Goal: Transaction & Acquisition: Purchase product/service

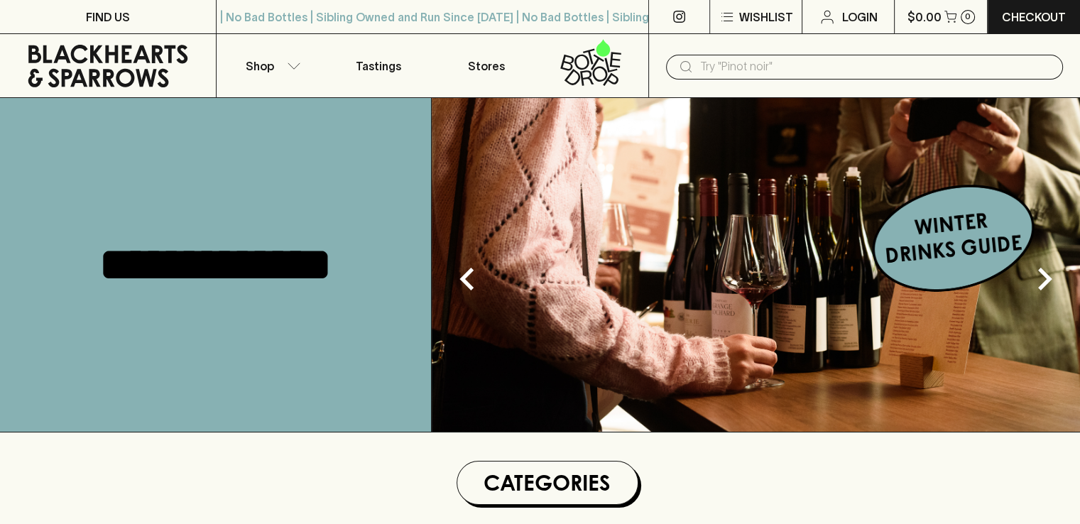
click at [720, 65] on input "text" at bounding box center [875, 66] width 351 height 23
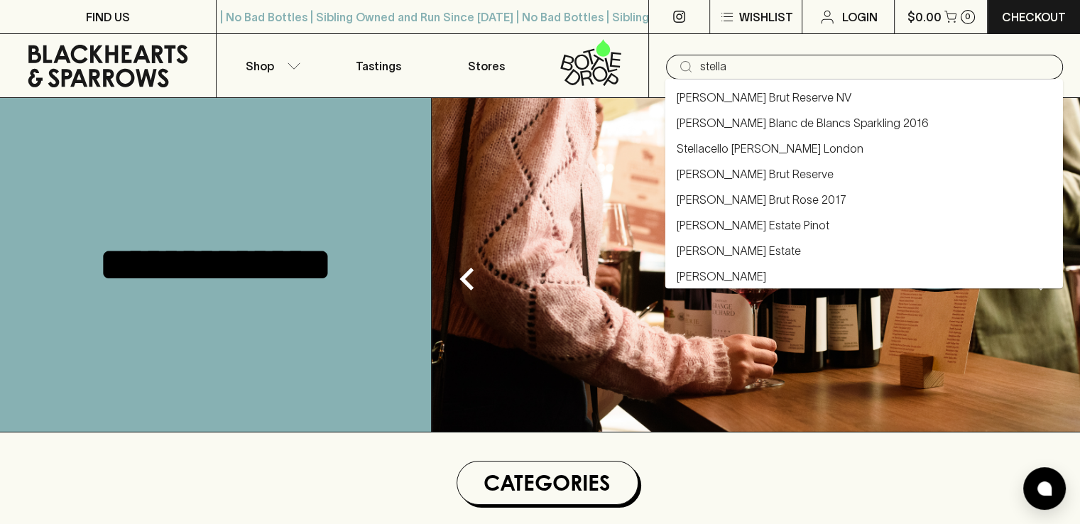
type input "stella"
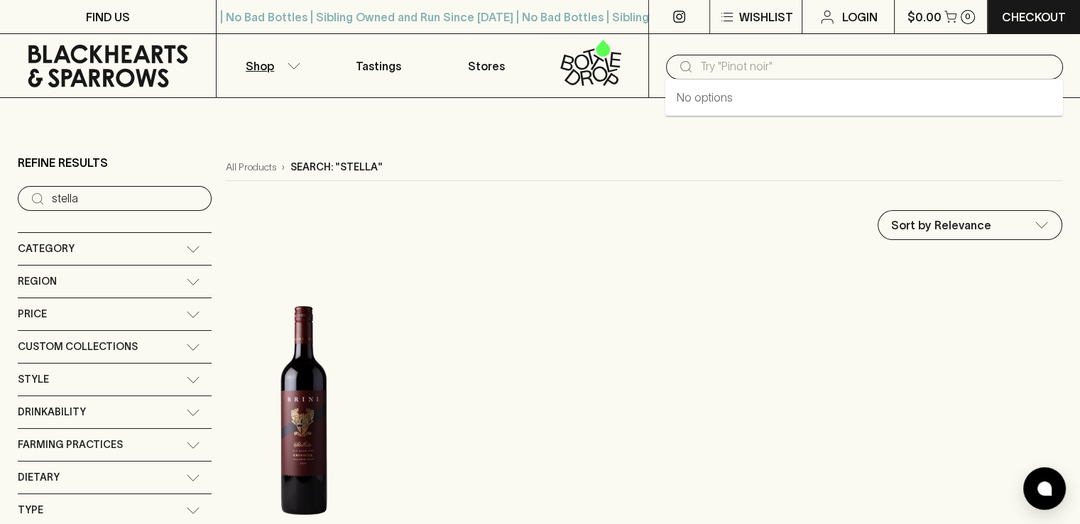
click at [718, 67] on input "text" at bounding box center [875, 66] width 351 height 23
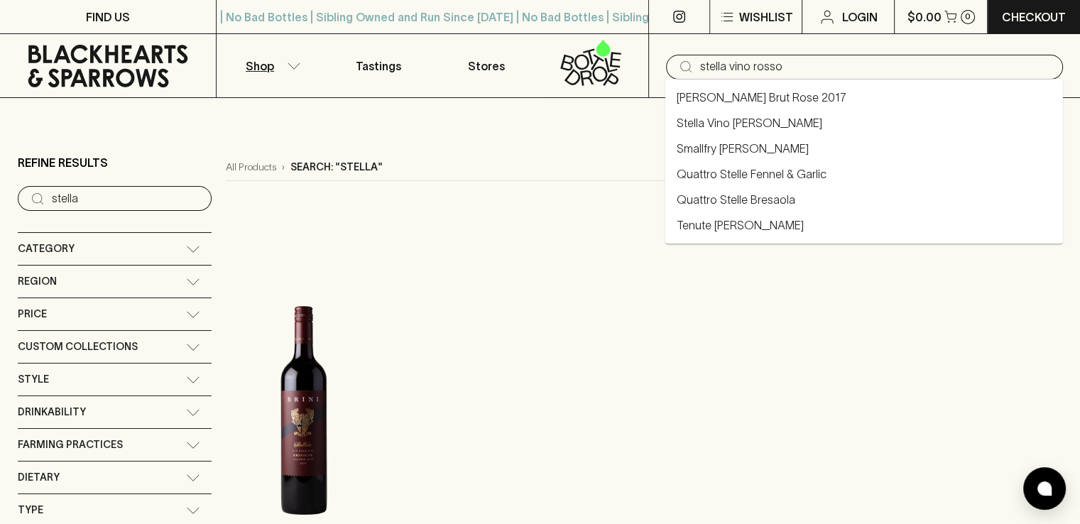
type input "stella vino rosso"
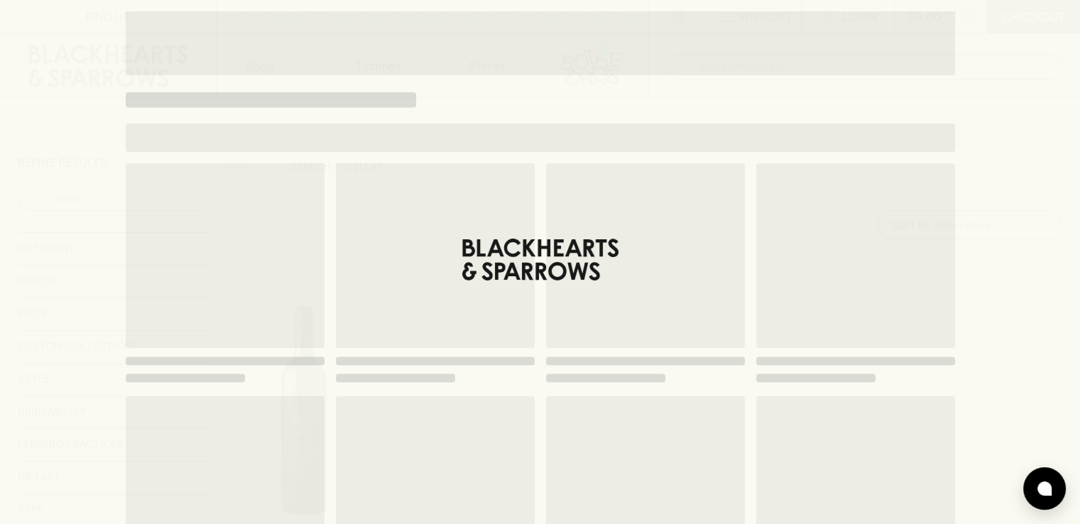
type input "stella vino rosso"
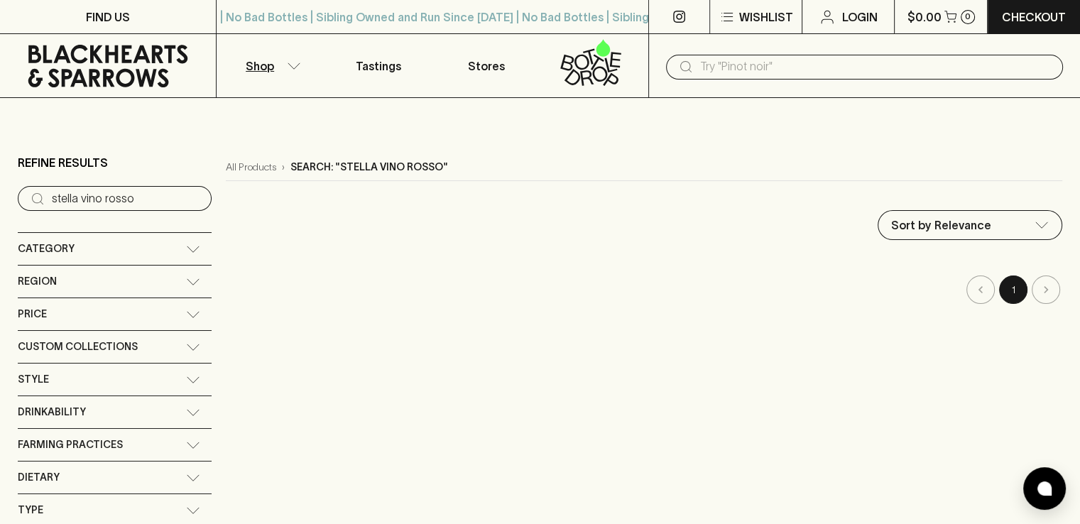
click at [187, 283] on icon at bounding box center [193, 281] width 12 height 6
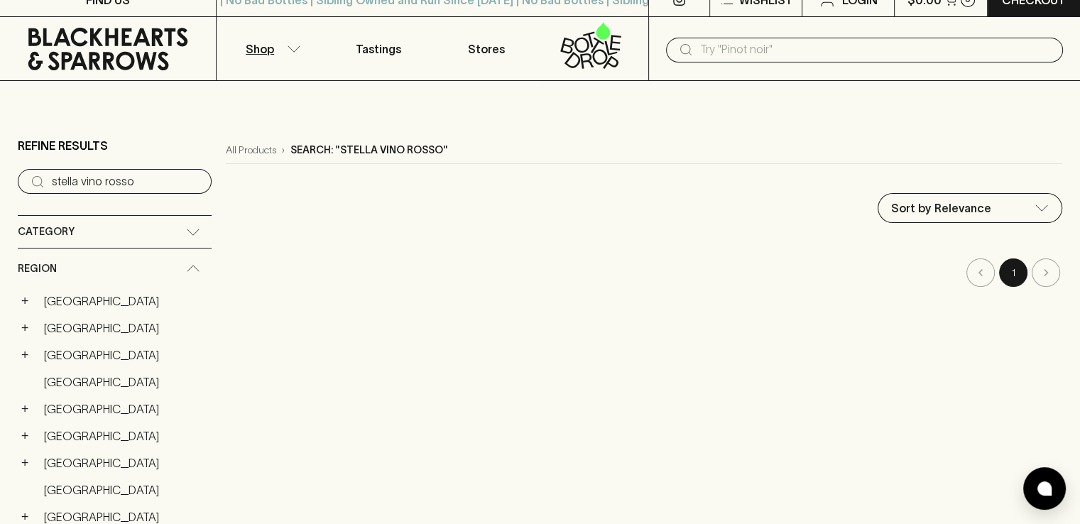
scroll to position [142, 0]
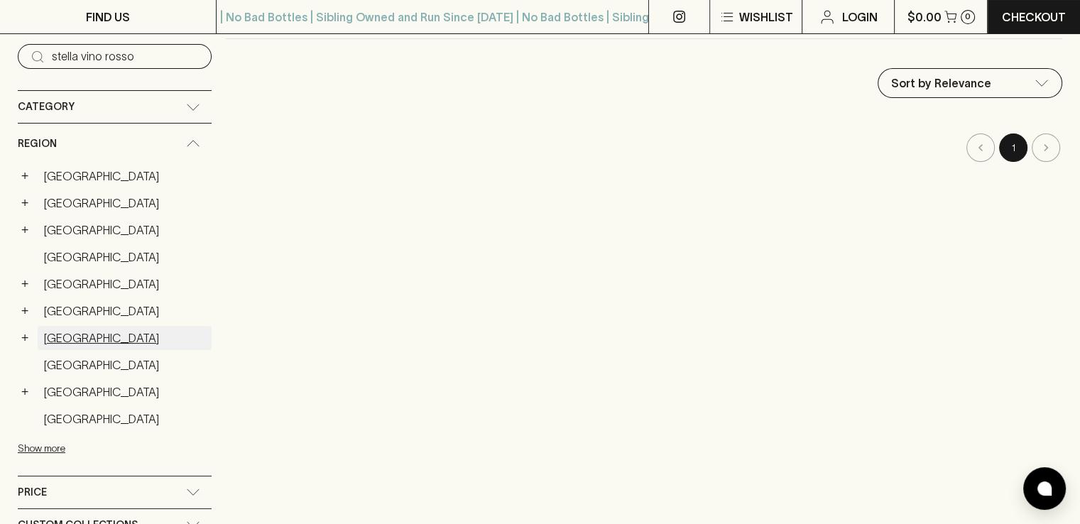
click at [57, 338] on link "[GEOGRAPHIC_DATA]" at bounding box center [125, 338] width 174 height 24
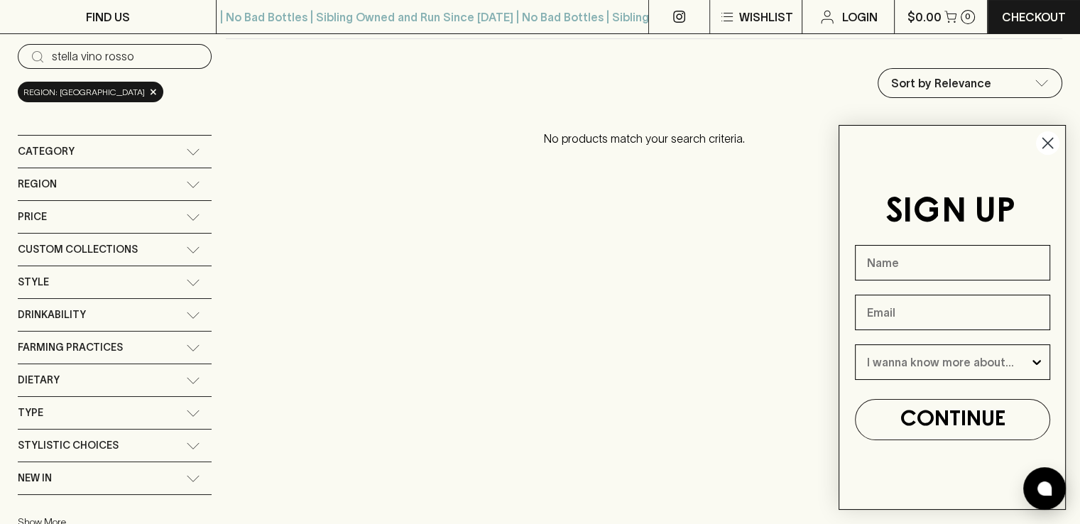
click at [1051, 145] on circle "Close dialog" at bounding box center [1047, 142] width 23 height 23
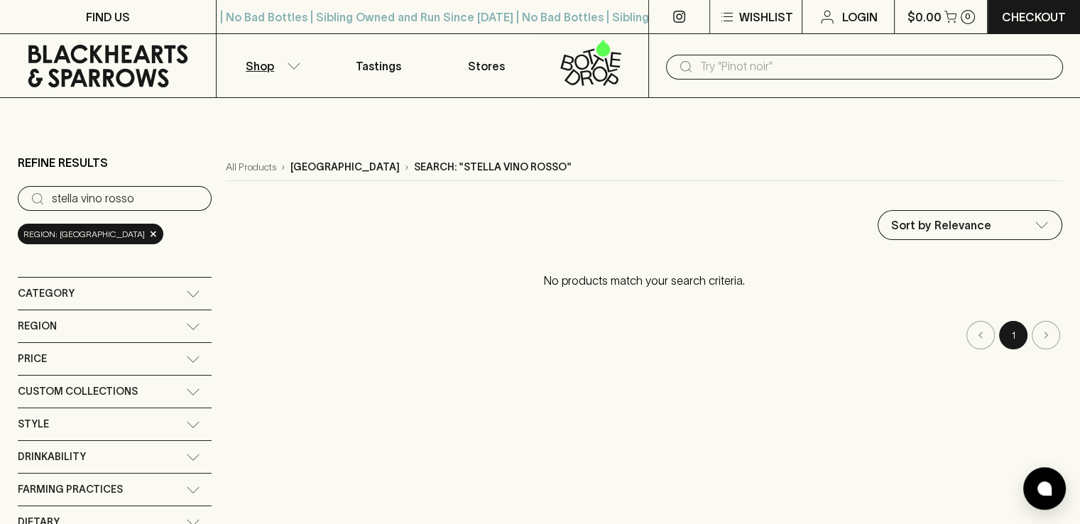
drag, startPoint x: 143, startPoint y: 199, endPoint x: 36, endPoint y: 199, distance: 107.2
click at [36, 198] on div "​ stella vino rosso" at bounding box center [115, 198] width 194 height 25
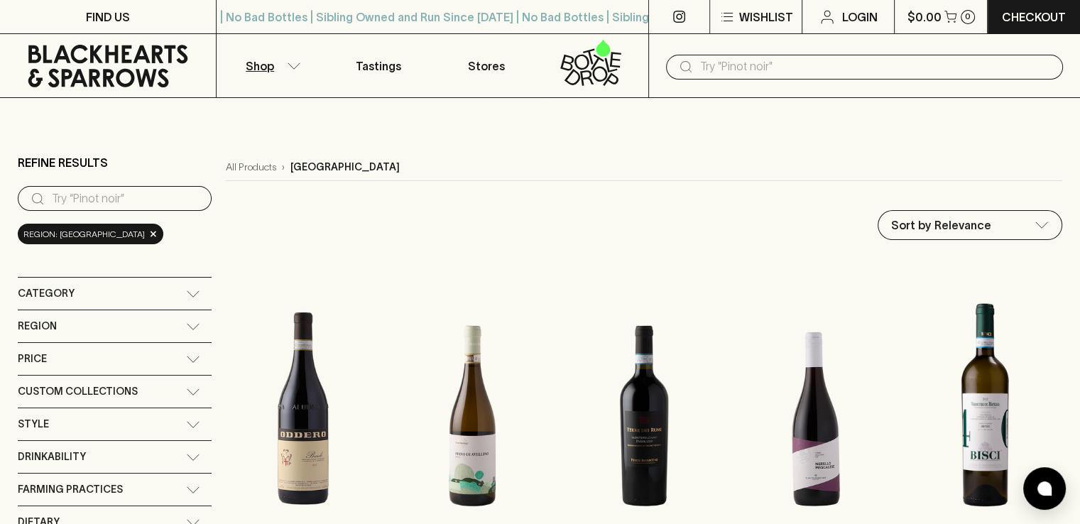
click at [186, 327] on icon at bounding box center [193, 326] width 14 height 7
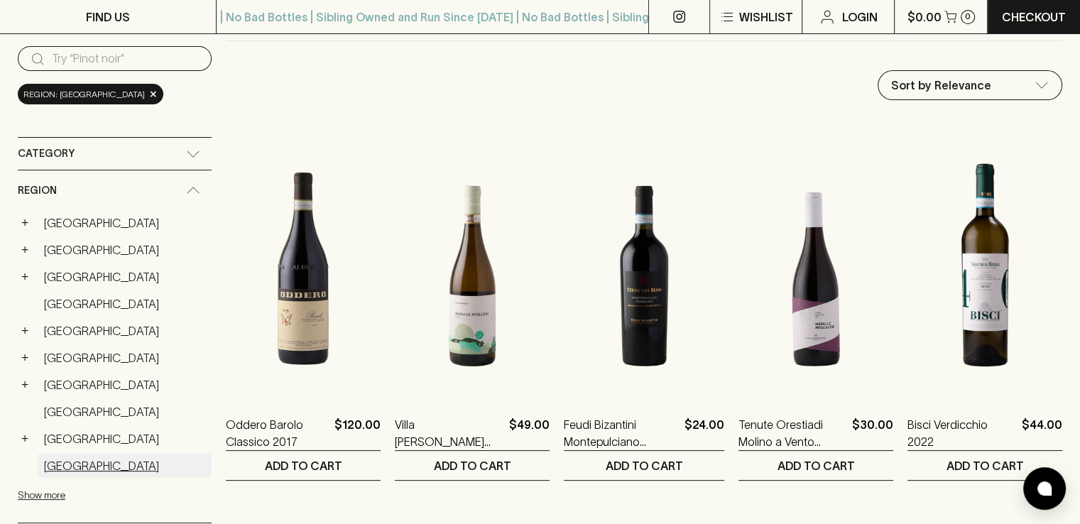
scroll to position [142, 0]
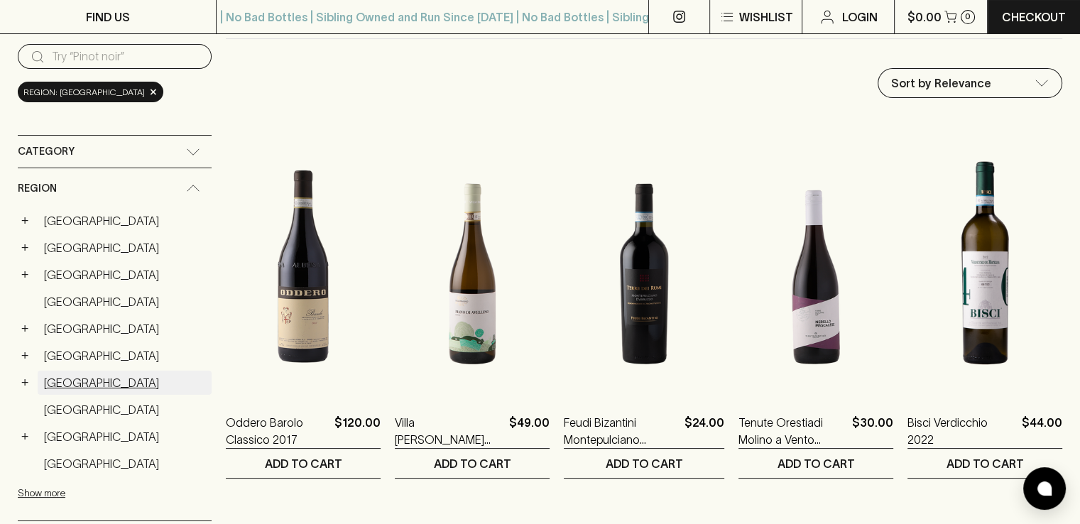
click at [52, 382] on link "[GEOGRAPHIC_DATA]" at bounding box center [125, 382] width 174 height 24
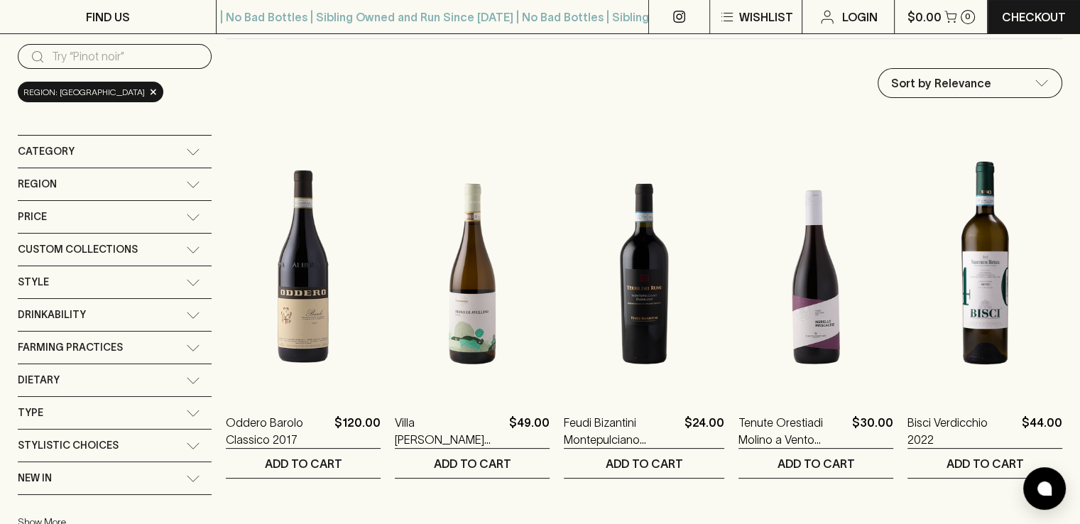
click at [186, 182] on icon at bounding box center [193, 184] width 14 height 7
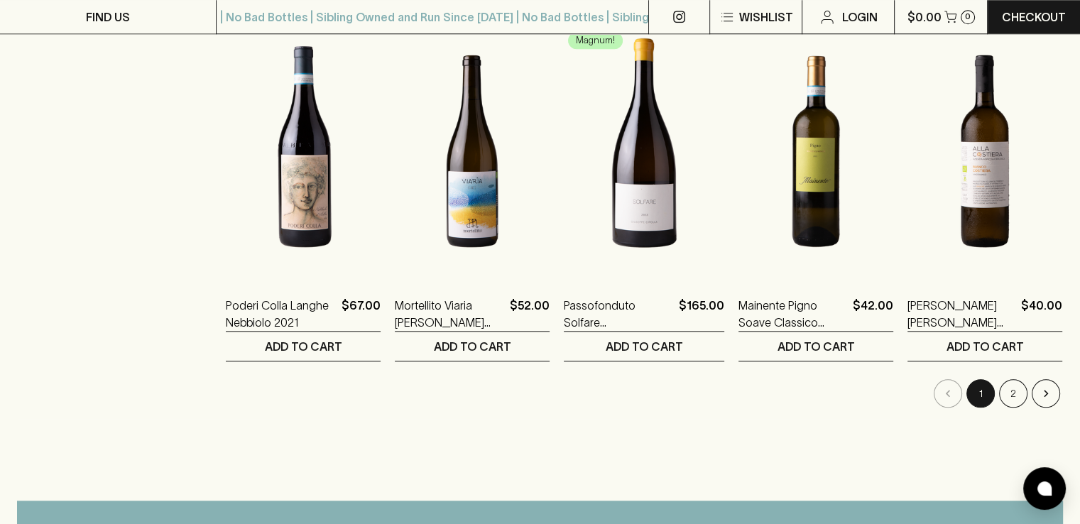
scroll to position [1420, 0]
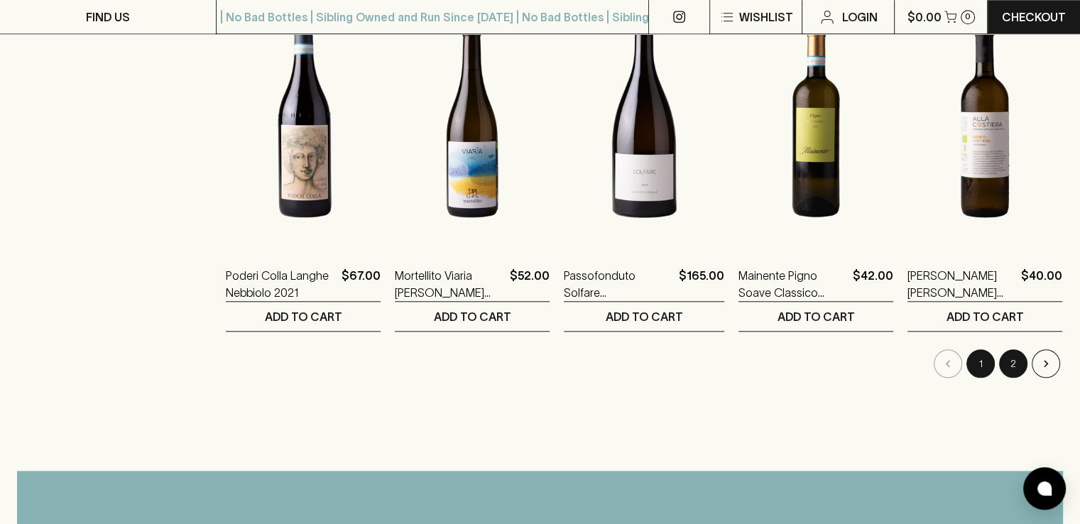
click at [1016, 369] on button "2" at bounding box center [1013, 363] width 28 height 28
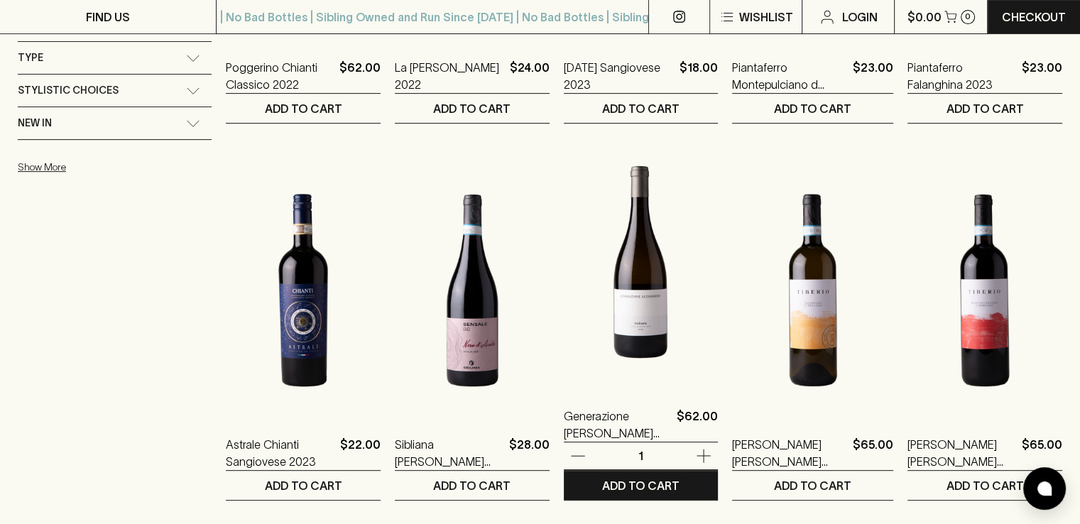
scroll to position [710, 0]
